Goal: Navigation & Orientation: Find specific page/section

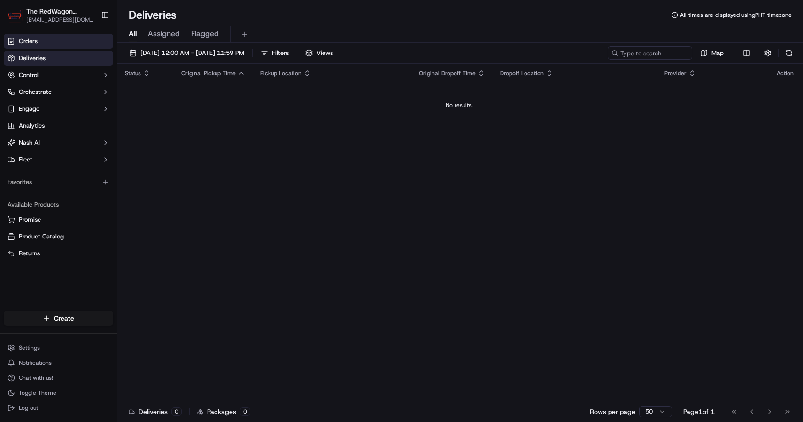
click at [64, 42] on link "Orders" at bounding box center [58, 41] width 109 height 15
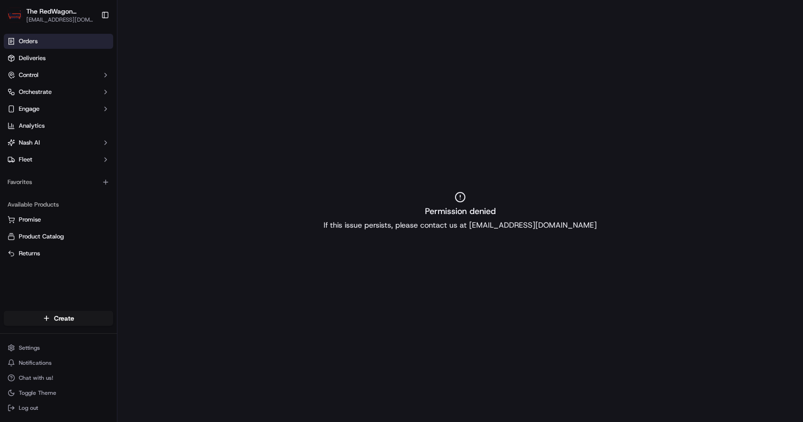
click at [321, 241] on div "Permission denied If this issue persists, please contact us at [EMAIL_ADDRESS][…" at bounding box center [460, 211] width 686 height 422
click at [97, 58] on link "Deliveries" at bounding box center [58, 58] width 109 height 15
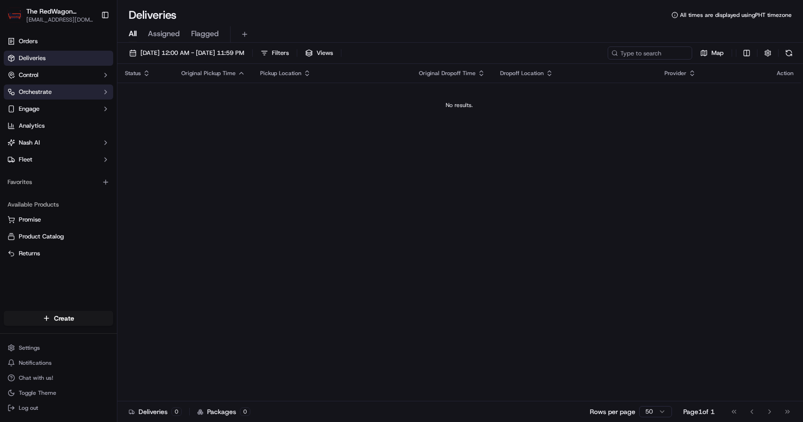
click at [50, 95] on span "Orchestrate" at bounding box center [35, 92] width 33 height 8
click at [55, 93] on button "Orchestrate" at bounding box center [58, 92] width 109 height 15
click at [63, 79] on button "Control" at bounding box center [58, 75] width 109 height 15
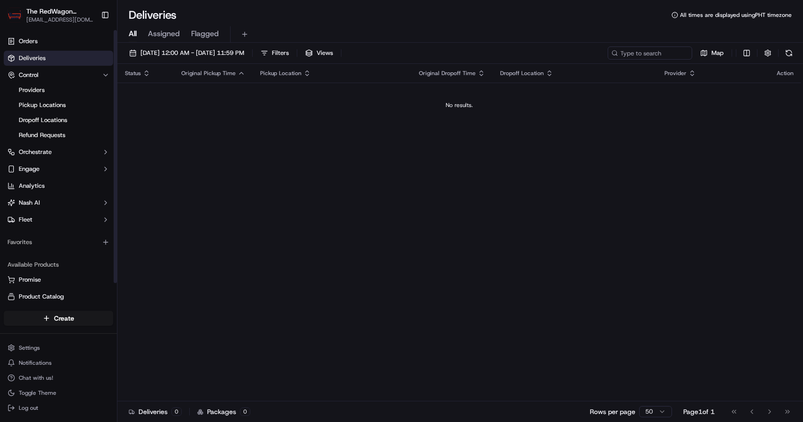
click at [70, 66] on ul "Orders Deliveries Control Providers Pickup Locations Dropoff Locations Refund R…" at bounding box center [58, 131] width 109 height 194
click at [69, 77] on button "Control" at bounding box center [58, 75] width 109 height 15
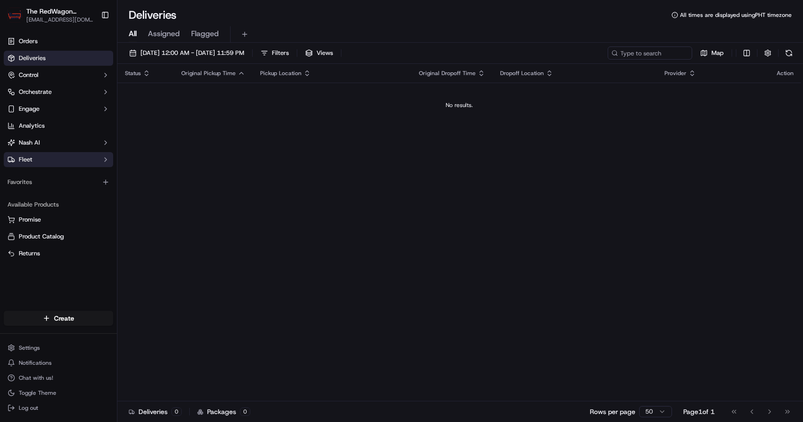
click at [55, 164] on button "Fleet" at bounding box center [58, 159] width 109 height 15
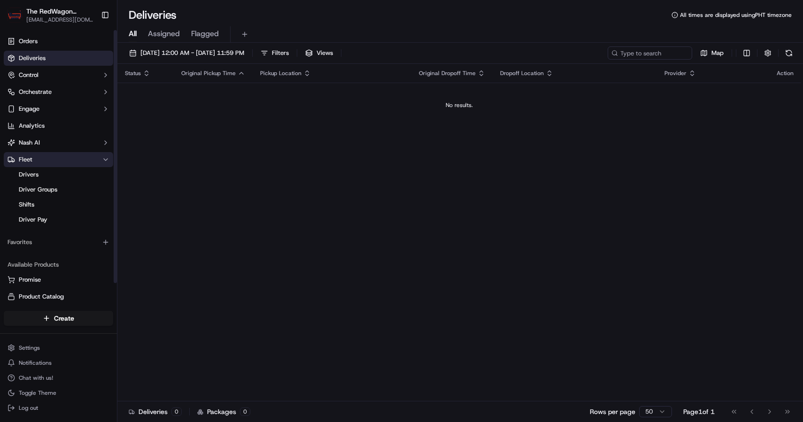
click at [55, 164] on button "Fleet" at bounding box center [58, 159] width 109 height 15
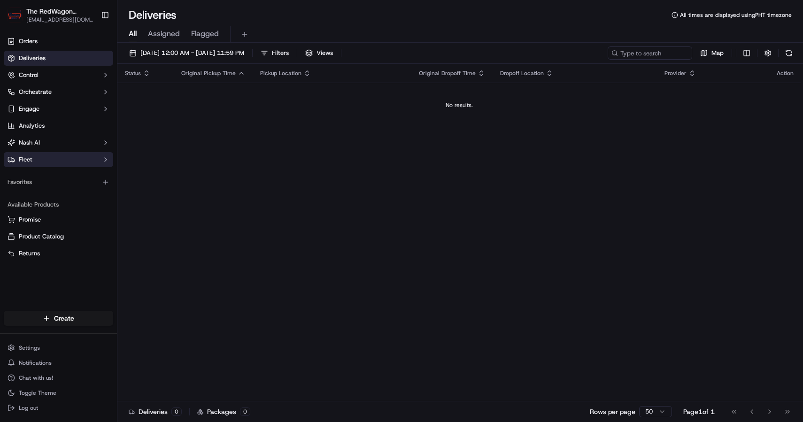
click at [55, 164] on button "Fleet" at bounding box center [58, 159] width 109 height 15
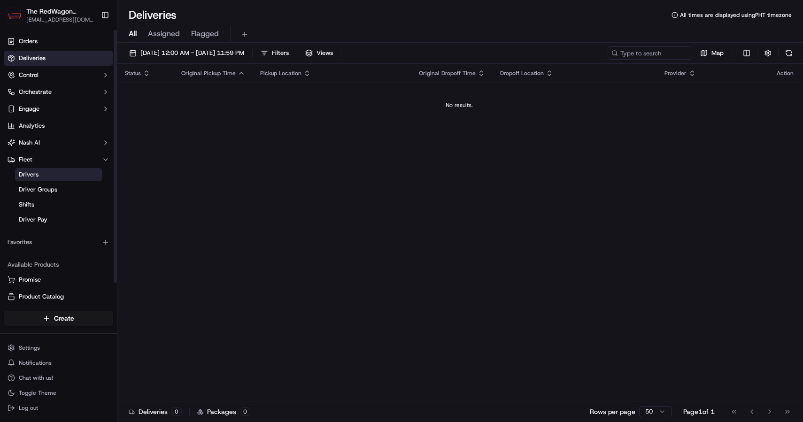
click at [53, 171] on link "Drivers" at bounding box center [58, 174] width 87 height 13
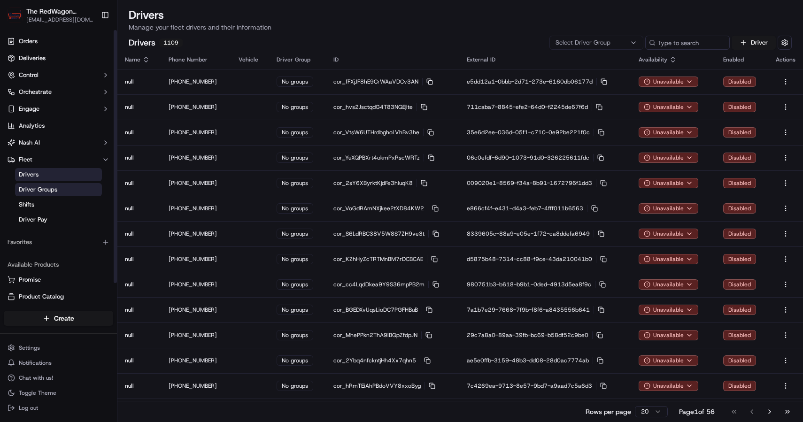
click at [60, 194] on link "Driver Groups" at bounding box center [58, 189] width 87 height 13
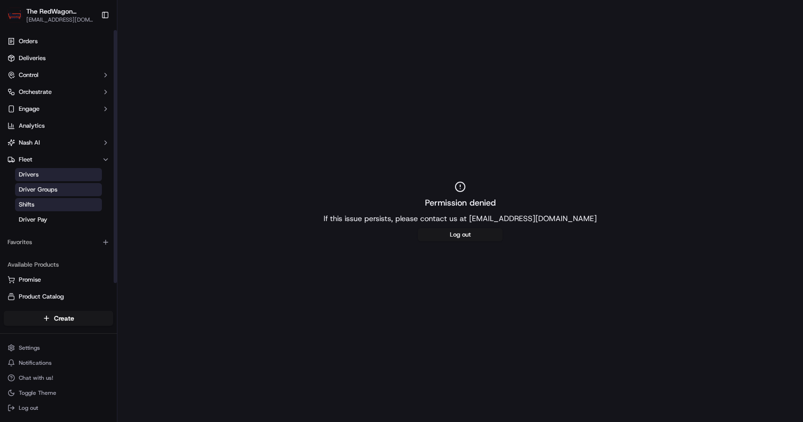
click at [58, 209] on link "Shifts" at bounding box center [58, 204] width 87 height 13
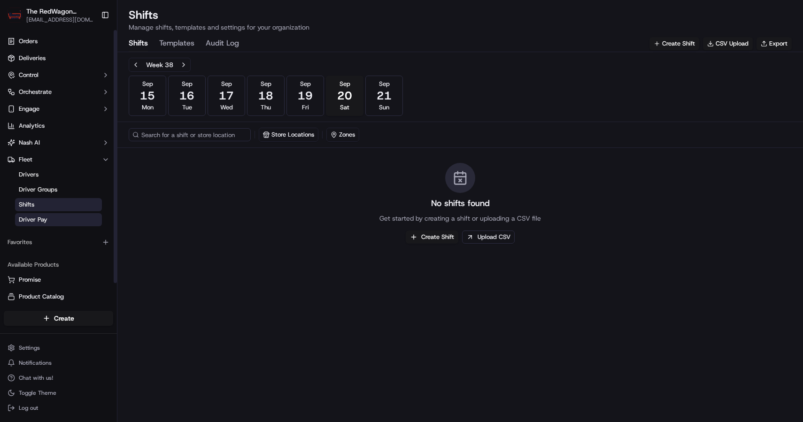
click at [57, 215] on link "Driver Pay" at bounding box center [58, 219] width 87 height 13
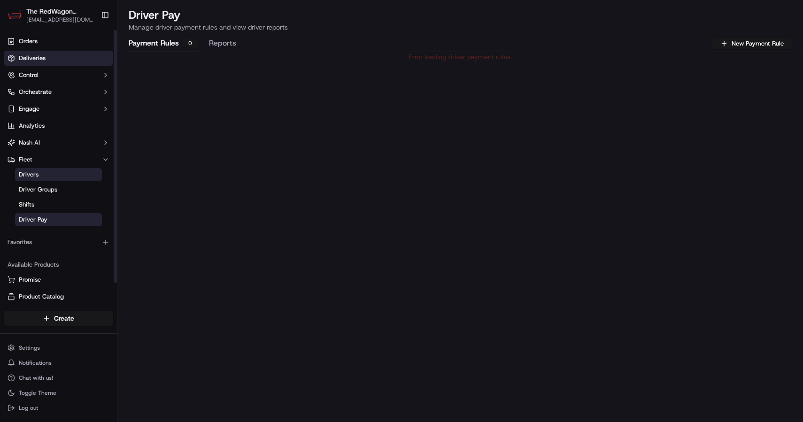
click at [68, 65] on link "Deliveries" at bounding box center [58, 58] width 109 height 15
